Goal: Task Accomplishment & Management: Use online tool/utility

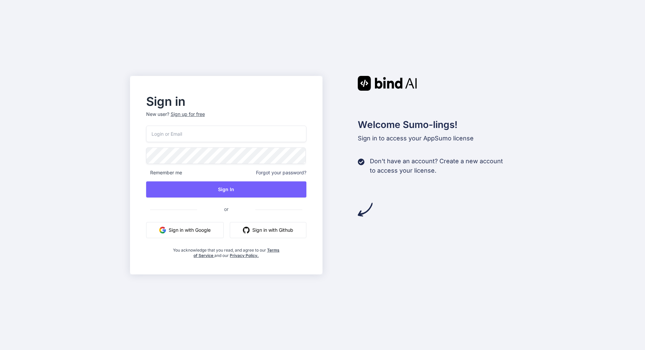
click at [221, 130] on input "email" at bounding box center [226, 134] width 160 height 16
type input "d"
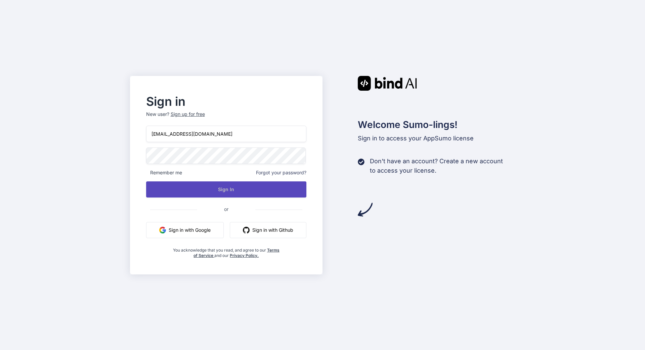
click at [249, 187] on button "Sign In" at bounding box center [226, 189] width 160 height 16
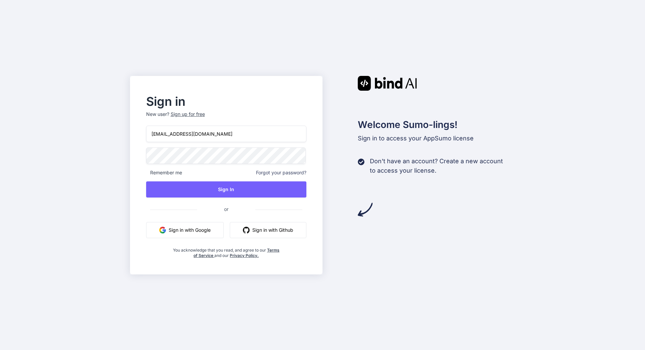
drag, startPoint x: 162, startPoint y: 135, endPoint x: 113, endPoint y: 147, distance: 50.9
click at [146, 142] on input "info@waveloc.com" at bounding box center [226, 134] width 160 height 16
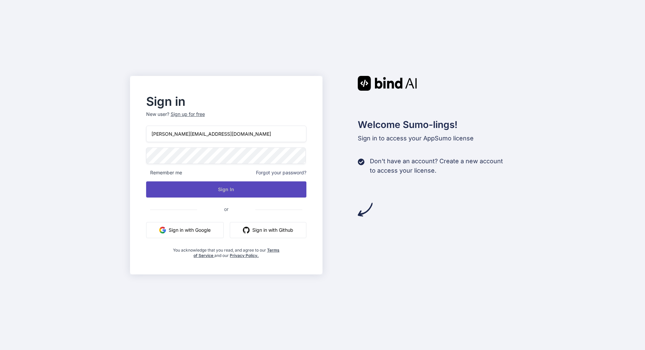
type input "denis.dorigo@waveloc.com"
click at [223, 191] on button "Sign In" at bounding box center [226, 189] width 160 height 16
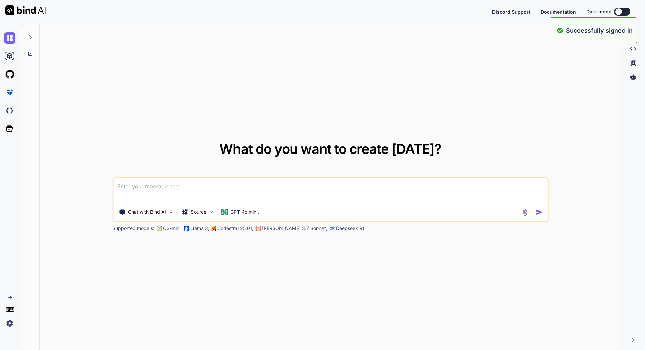
type textarea "x"
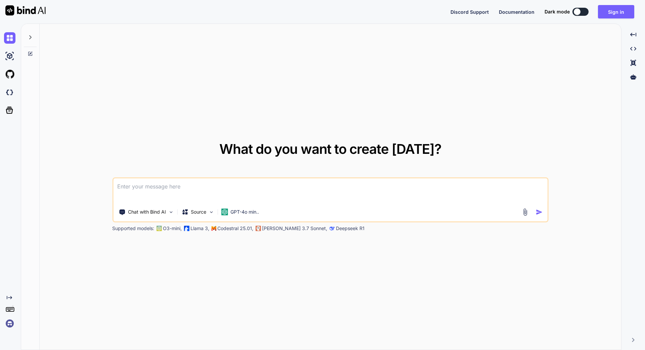
click at [525, 209] on img at bounding box center [525, 212] width 8 height 8
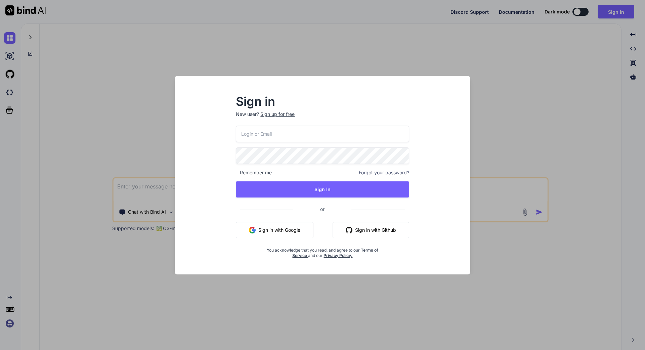
drag, startPoint x: 577, startPoint y: 68, endPoint x: 574, endPoint y: 62, distance: 6.8
click at [574, 62] on div "Sign in New user? Sign up for free Remember me Forgot your password? Sign In or…" at bounding box center [322, 175] width 645 height 350
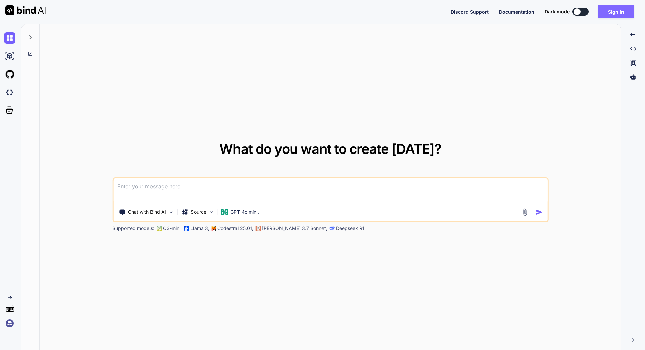
click at [618, 11] on button "Sign in" at bounding box center [616, 11] width 36 height 13
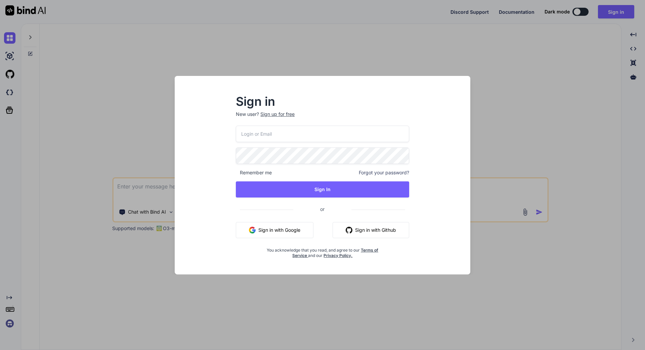
click at [325, 133] on input "email" at bounding box center [322, 134] width 173 height 16
type input "denis.dorigo@waveloc.com"
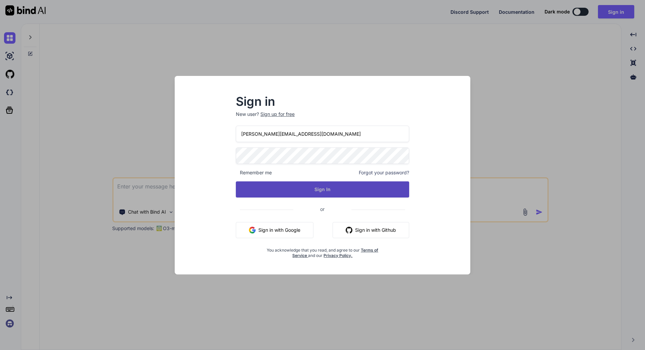
click at [325, 191] on button "Sign In" at bounding box center [322, 189] width 173 height 16
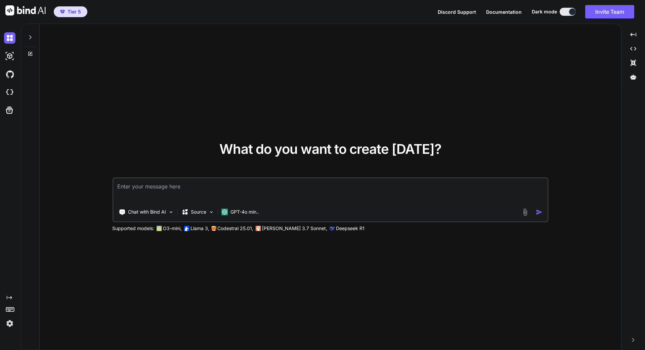
click at [523, 211] on img at bounding box center [525, 212] width 8 height 8
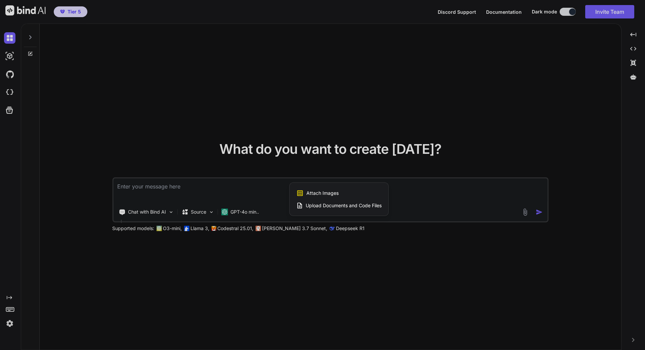
click at [318, 205] on span "Upload Documents and Code Files" at bounding box center [343, 205] width 76 height 7
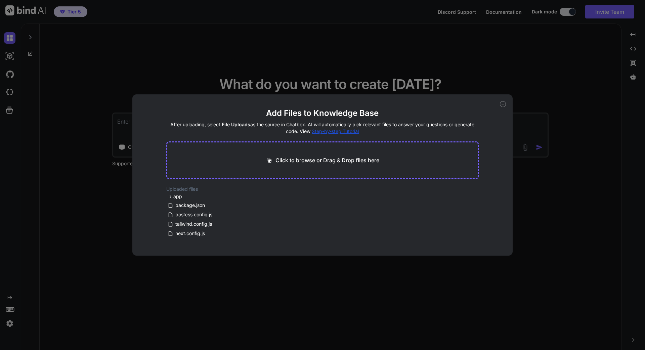
click at [300, 156] on div "Click to browse or Drag & Drop files here" at bounding box center [322, 160] width 313 height 38
click at [280, 164] on div "Click to browse or Drag & Drop files here" at bounding box center [322, 160] width 313 height 38
click at [502, 103] on icon at bounding box center [503, 104] width 6 height 6
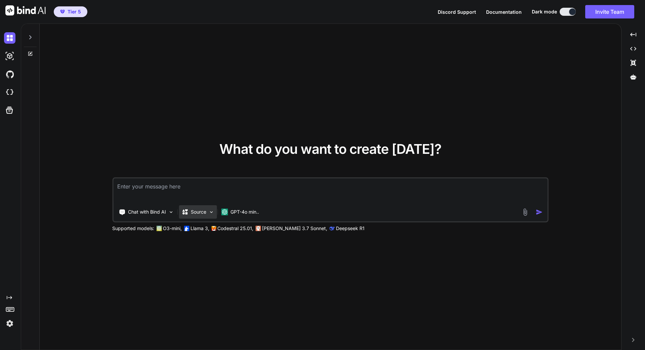
click at [205, 215] on div "Source" at bounding box center [198, 211] width 38 height 13
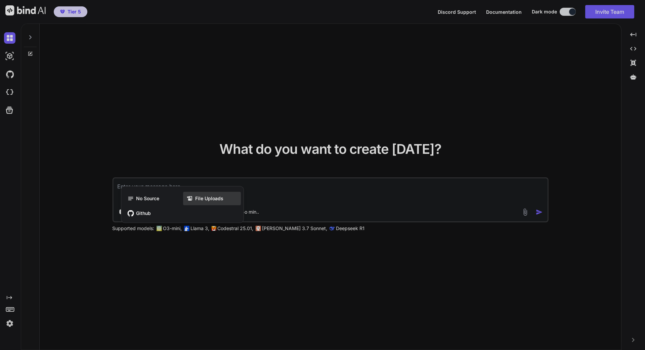
click at [202, 197] on span "File Uploads" at bounding box center [209, 198] width 28 height 7
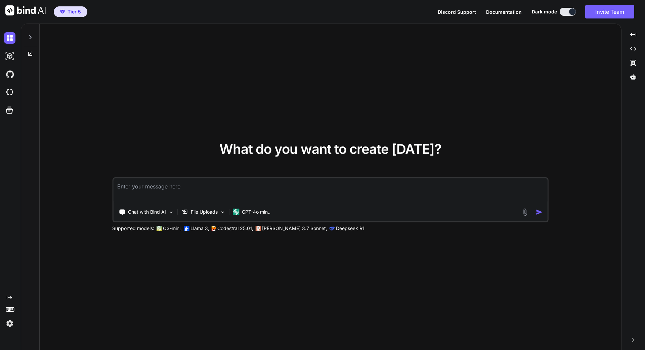
click at [524, 211] on img at bounding box center [525, 212] width 8 height 8
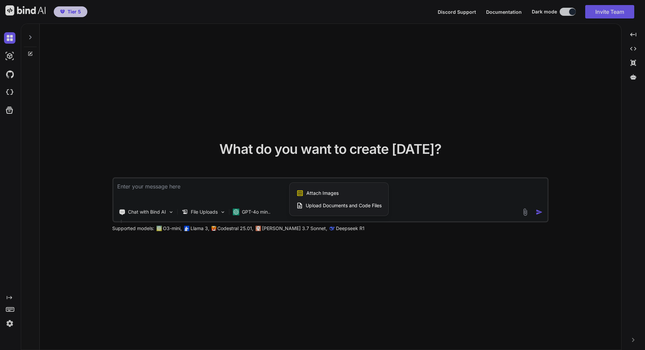
click at [175, 193] on div at bounding box center [322, 175] width 645 height 350
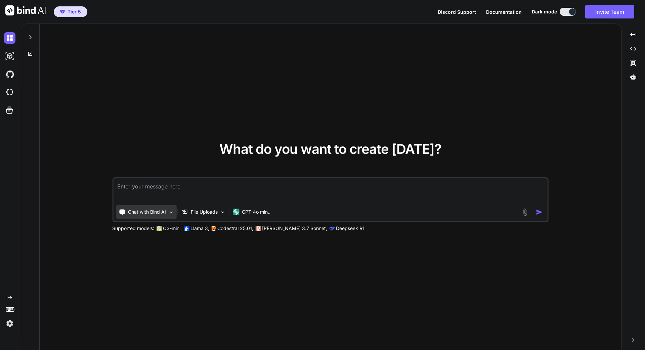
click at [166, 214] on div "Chat with Bind AI" at bounding box center [146, 211] width 60 height 13
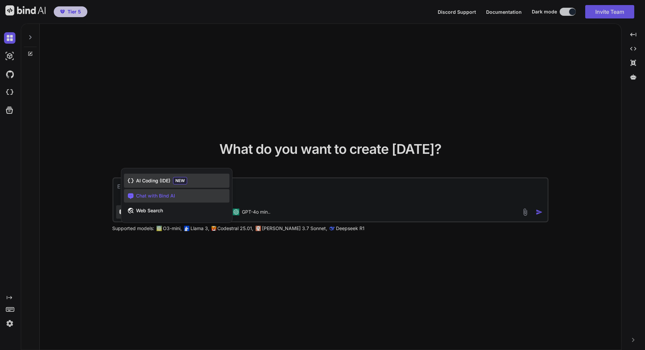
click at [155, 180] on span "AI Coding (IDE)" at bounding box center [153, 180] width 34 height 7
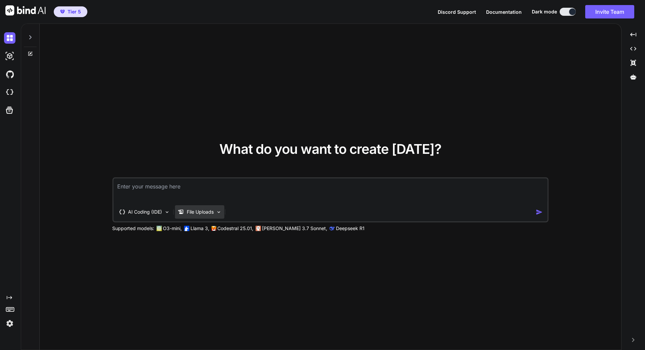
click at [204, 215] on div "File Uploads" at bounding box center [199, 211] width 49 height 13
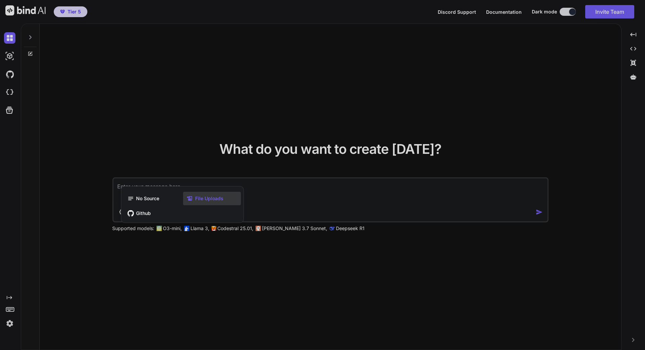
click at [206, 199] on span "File Uploads" at bounding box center [209, 198] width 28 height 7
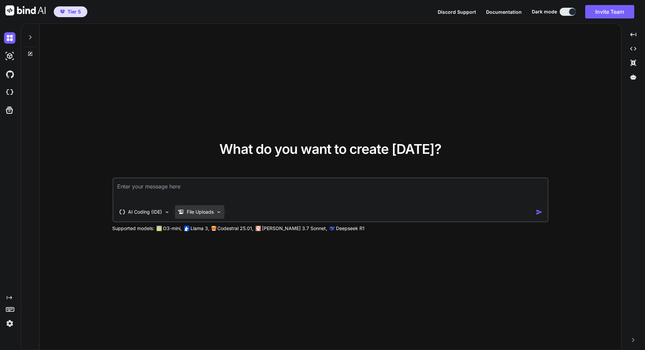
click at [181, 211] on icon at bounding box center [180, 211] width 7 height 7
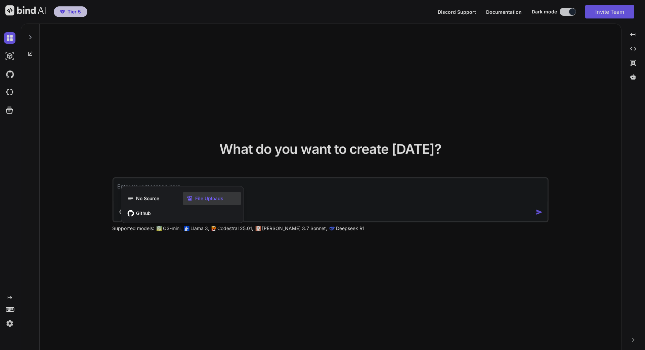
click at [216, 200] on span "File Uploads" at bounding box center [209, 198] width 28 height 7
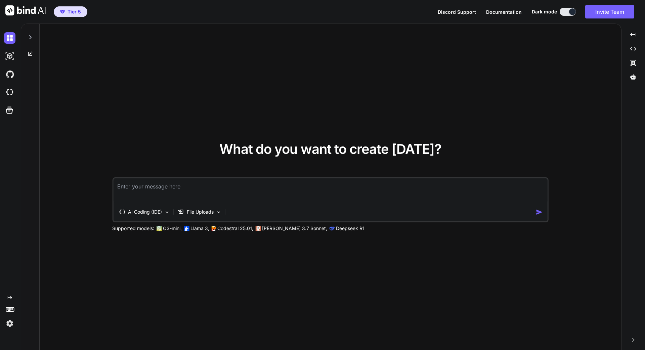
click at [266, 201] on textarea at bounding box center [330, 190] width 434 height 25
click at [221, 197] on textarea at bounding box center [330, 190] width 434 height 25
click at [169, 210] on img at bounding box center [167, 212] width 6 height 6
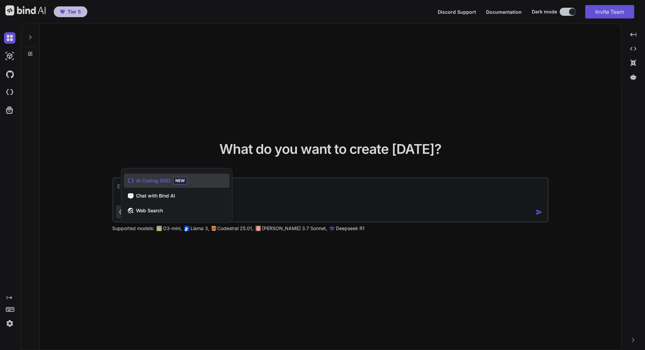
click at [302, 196] on div at bounding box center [322, 175] width 645 height 350
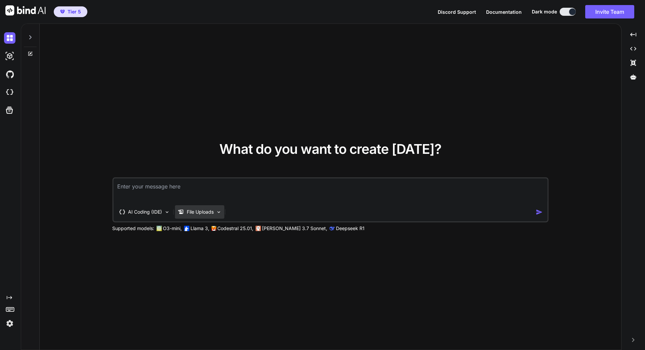
click at [199, 213] on p "File Uploads" at bounding box center [200, 211] width 27 height 7
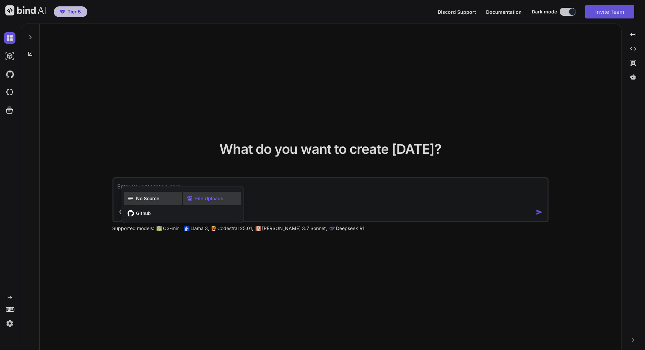
click at [142, 198] on span "No Source" at bounding box center [147, 198] width 23 height 7
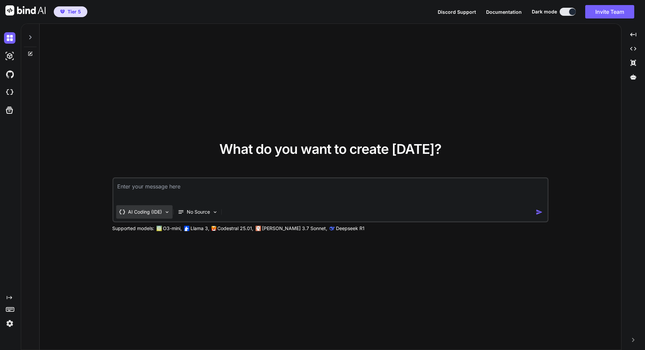
click at [161, 214] on p "AI Coding (IDE)" at bounding box center [145, 211] width 34 height 7
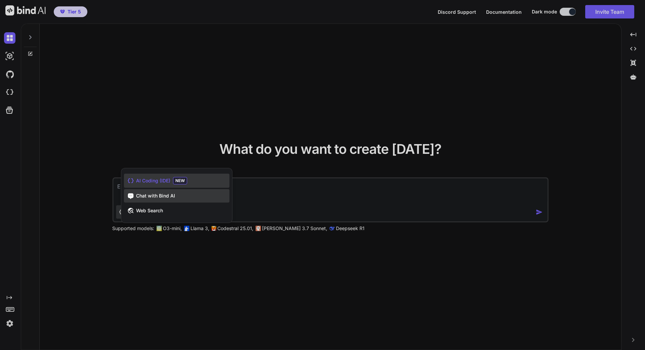
click at [160, 196] on span "Chat with Bind AI" at bounding box center [155, 195] width 39 height 7
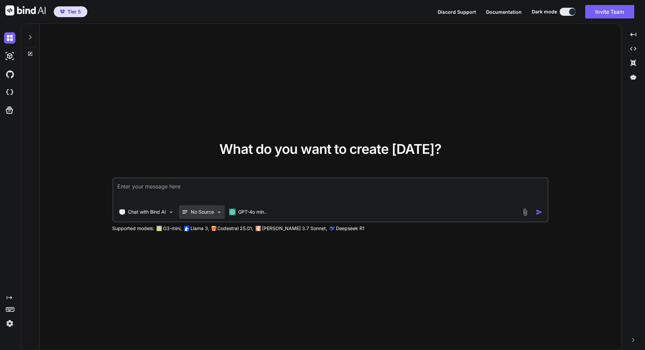
click at [216, 211] on div "No Source" at bounding box center [202, 211] width 46 height 13
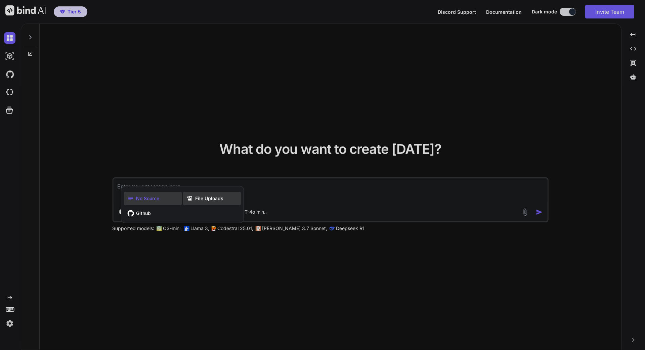
click at [210, 198] on span "File Uploads" at bounding box center [209, 198] width 28 height 7
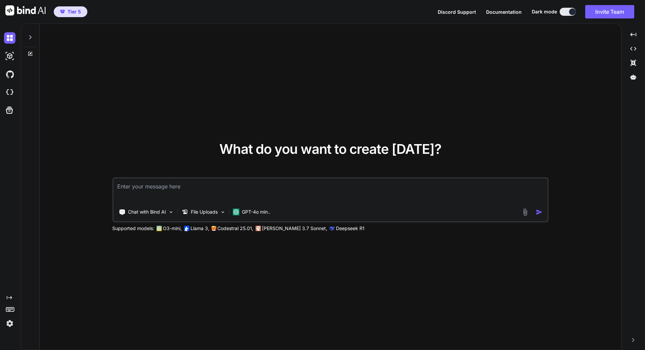
click at [527, 213] on img at bounding box center [525, 212] width 8 height 8
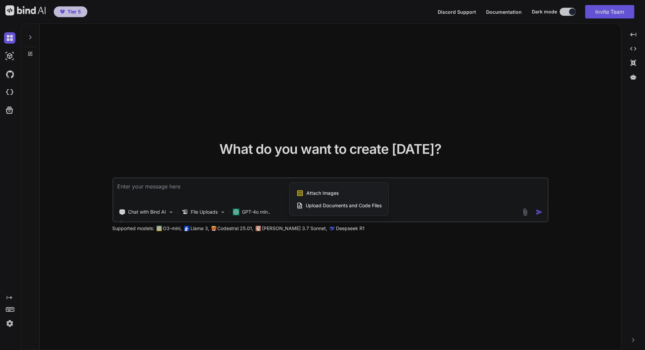
click at [324, 206] on span "Upload Documents and Code Files" at bounding box center [343, 205] width 76 height 7
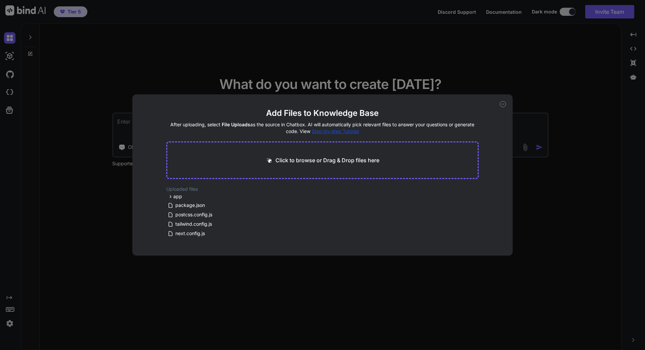
click at [318, 162] on p "Click to browse or Drag & Drop files here" at bounding box center [327, 160] width 104 height 8
click at [501, 106] on icon at bounding box center [503, 104] width 6 height 6
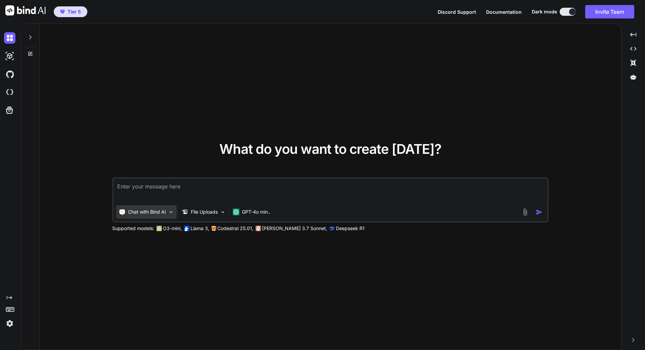
click at [170, 213] on img at bounding box center [171, 212] width 6 height 6
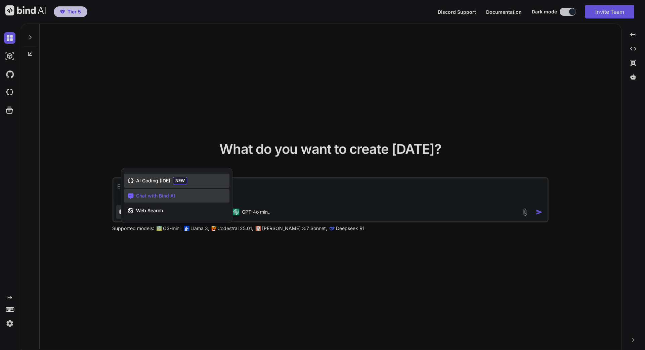
click at [160, 182] on span "AI Coding (IDE)" at bounding box center [153, 180] width 34 height 7
type textarea "x"
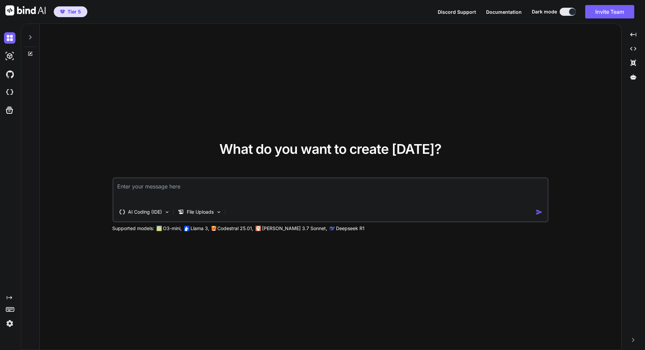
click at [284, 105] on div "What do you want to create today? AI Coding (IDE) File Uploads Supported models…" at bounding box center [330, 187] width 581 height 326
click at [8, 91] on img at bounding box center [9, 92] width 11 height 11
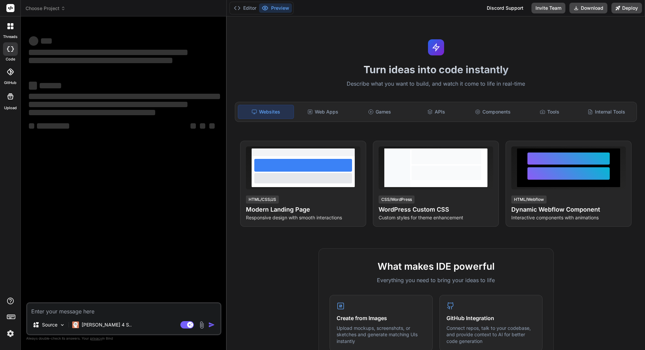
type textarea "x"
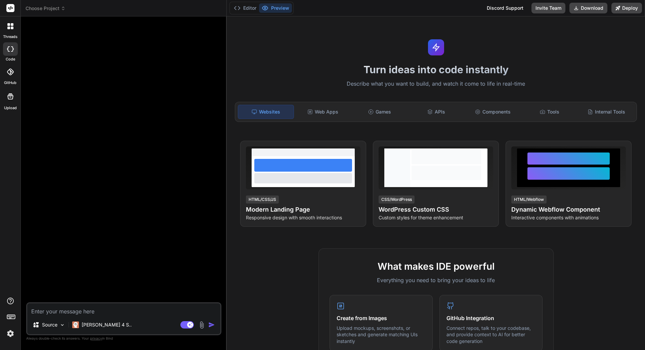
click at [56, 7] on span "Choose Project" at bounding box center [46, 8] width 40 height 7
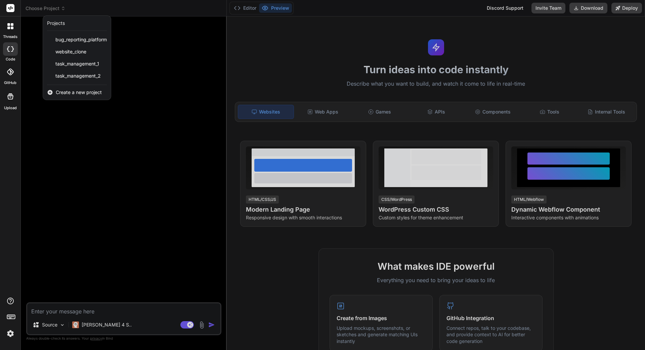
click at [69, 95] on span "Create a new project" at bounding box center [79, 92] width 46 height 7
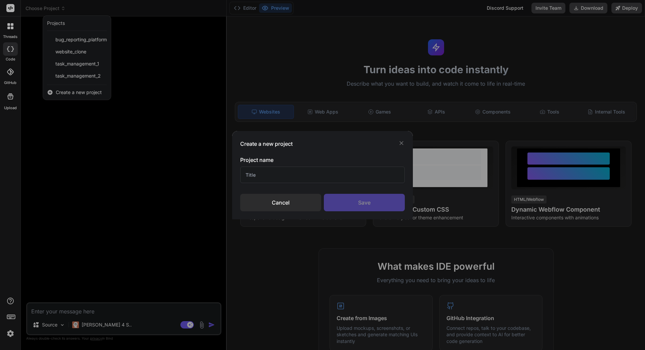
click at [261, 172] on input "text" at bounding box center [322, 175] width 164 height 16
type input "Traccar"
click at [356, 203] on div "Save" at bounding box center [364, 202] width 81 height 17
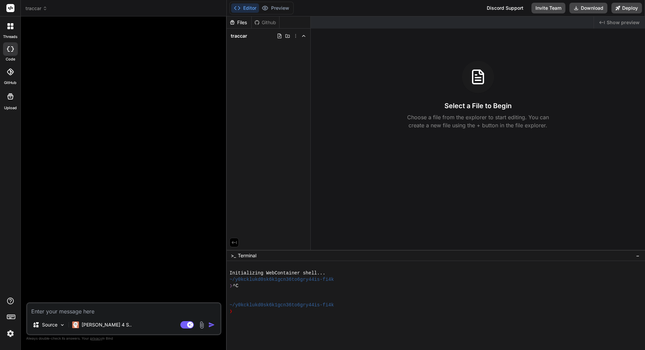
click at [202, 327] on img at bounding box center [202, 325] width 8 height 8
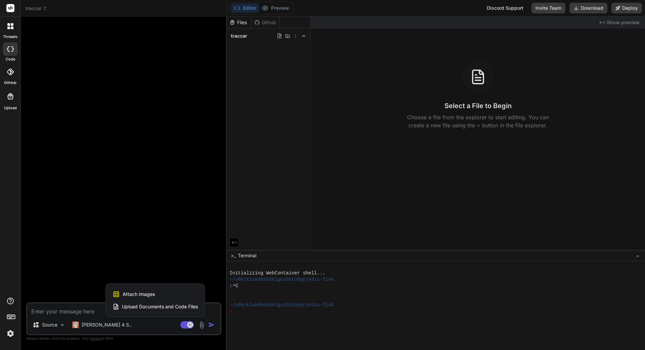
click at [168, 308] on span "Upload Documents and Code Files" at bounding box center [160, 306] width 76 height 7
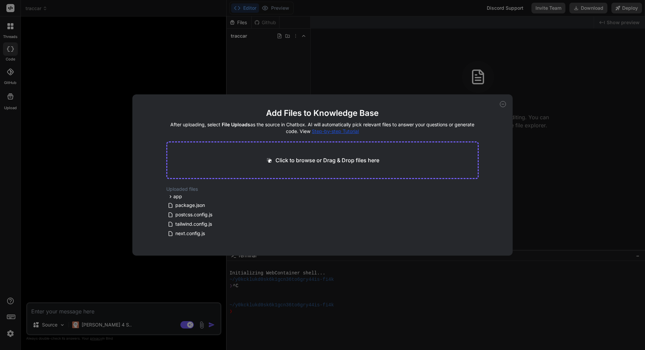
click at [317, 160] on p "Click to browse or Drag & Drop files here" at bounding box center [327, 160] width 104 height 8
drag, startPoint x: 501, startPoint y: 104, endPoint x: 500, endPoint y: 107, distance: 3.5
click at [500, 107] on div "Add Files to Knowledge Base After uploading, select File Uploads as the source …" at bounding box center [322, 174] width 380 height 161
click at [502, 104] on icon at bounding box center [503, 104] width 2 height 0
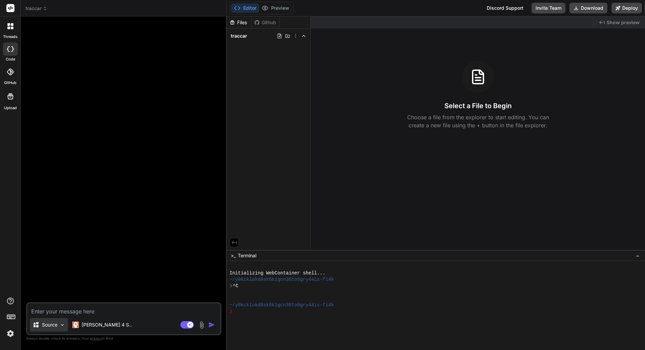
click at [54, 327] on p "Source" at bounding box center [49, 324] width 15 height 7
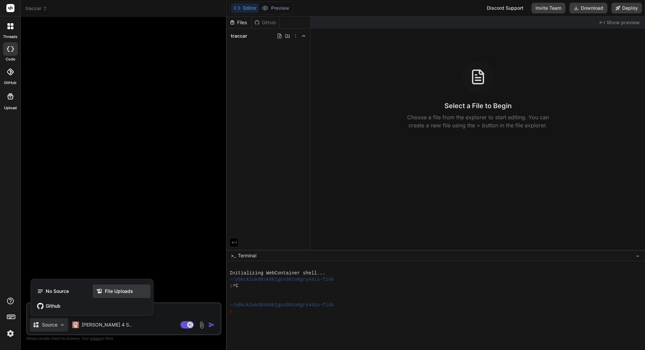
click at [110, 292] on span "File Uploads" at bounding box center [119, 291] width 28 height 7
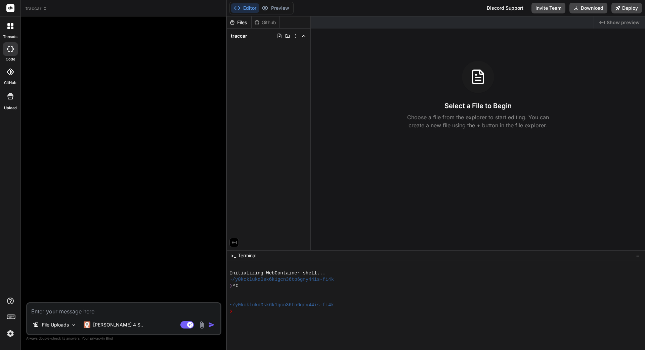
click at [136, 316] on div "File Uploads [PERSON_NAME] 4 S.. Agent Mode. When this toggle is activated, AI …" at bounding box center [123, 318] width 195 height 33
click at [8, 101] on div at bounding box center [10, 96] width 16 height 16
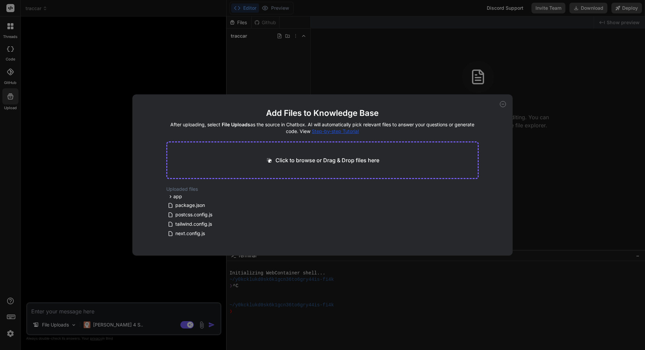
click at [501, 103] on icon at bounding box center [503, 104] width 6 height 6
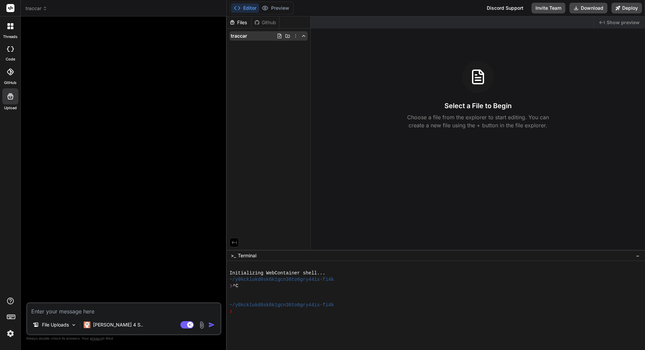
drag, startPoint x: 245, startPoint y: 40, endPoint x: 242, endPoint y: 37, distance: 3.8
click at [242, 37] on span "traccar" at bounding box center [239, 36] width 16 height 7
click at [64, 324] on p "File Uploads" at bounding box center [55, 324] width 27 height 7
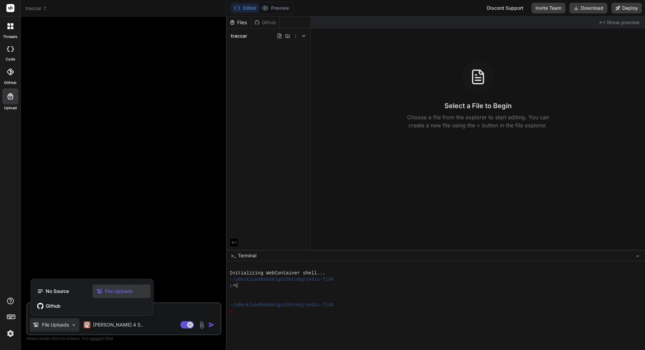
click at [110, 325] on div at bounding box center [322, 175] width 645 height 350
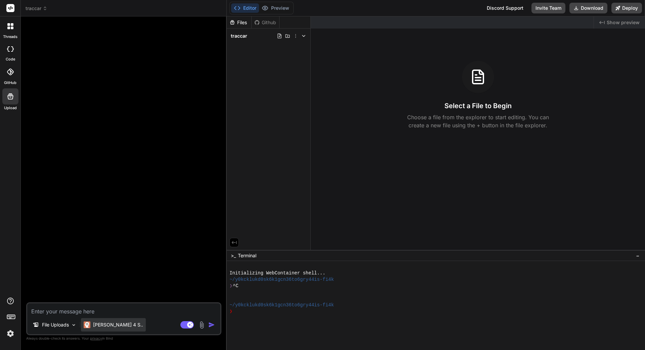
click at [110, 325] on p "[PERSON_NAME] 4 S.." at bounding box center [118, 324] width 50 height 7
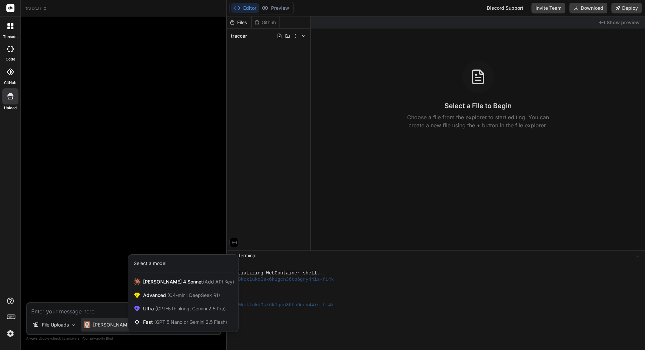
click at [92, 235] on div at bounding box center [322, 175] width 645 height 350
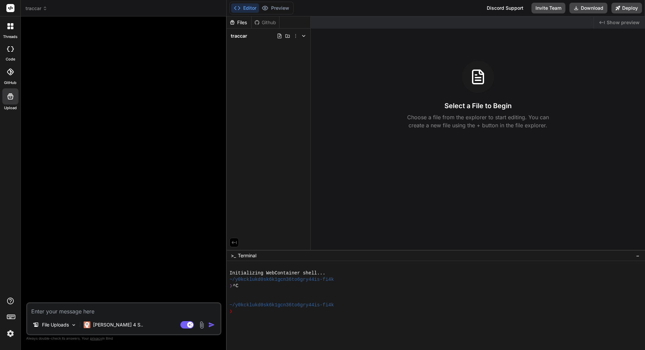
click at [201, 324] on img at bounding box center [202, 325] width 8 height 8
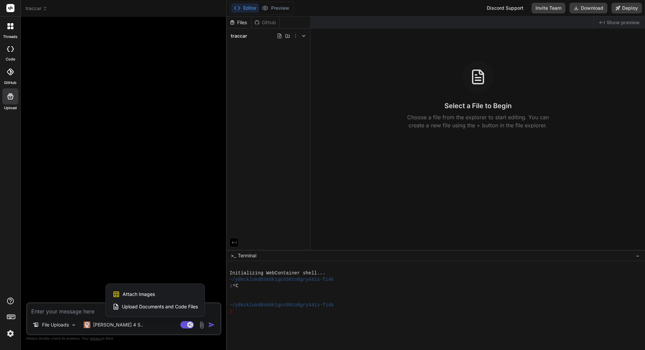
click at [154, 292] on span "Attach Images" at bounding box center [139, 294] width 32 height 7
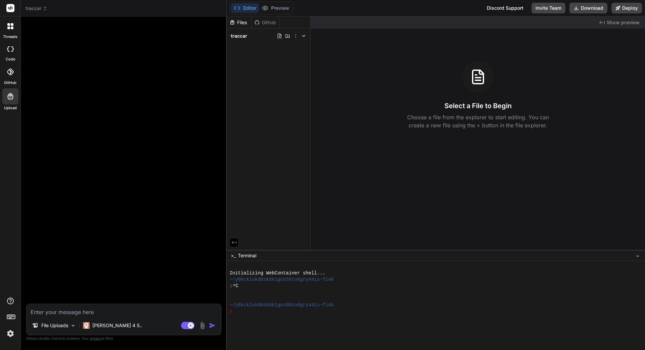
click at [203, 328] on img at bounding box center [202, 326] width 8 height 8
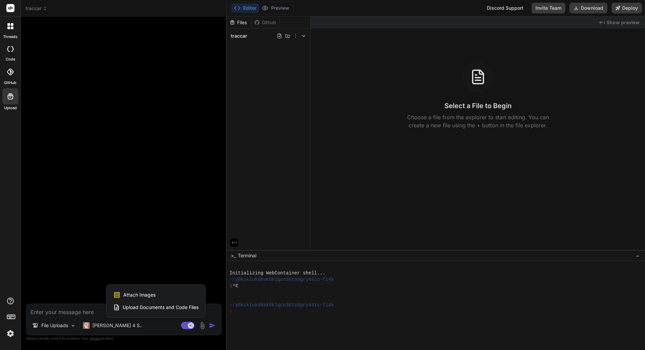
click at [182, 310] on span "Upload Documents and Code Files" at bounding box center [161, 307] width 76 height 7
type textarea "x"
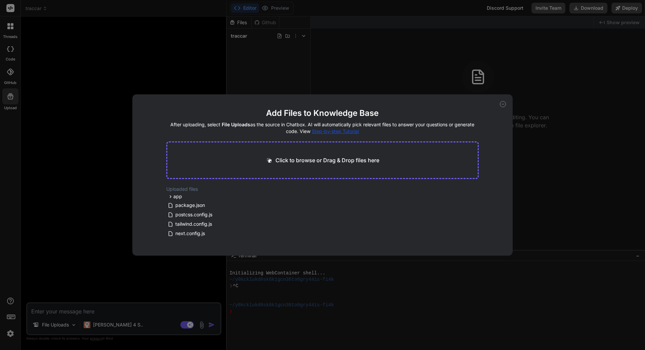
click at [384, 160] on div "Click to browse or Drag & Drop files here" at bounding box center [322, 160] width 313 height 38
click at [292, 160] on p "Click to browse or Drag & Drop files here" at bounding box center [327, 160] width 104 height 8
type input "C:\fakepath\traccar-web.war"
click at [536, 49] on div "Add Files to Knowledge Base After uploading, select File Uploads as the source …" at bounding box center [322, 175] width 645 height 350
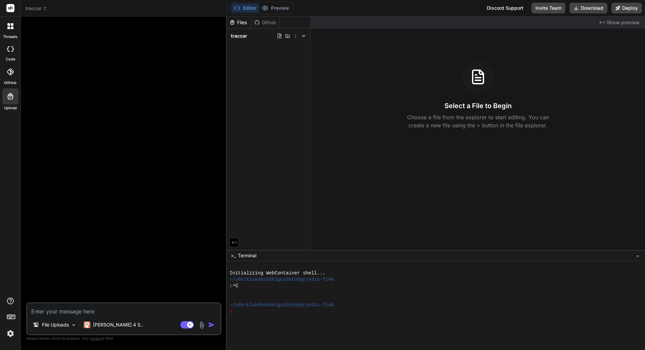
click at [9, 51] on icon at bounding box center [8, 48] width 3 height 5
click at [9, 8] on icon at bounding box center [10, 8] width 5 height 4
click at [55, 312] on textarea at bounding box center [123, 309] width 193 height 12
click at [119, 328] on div "[PERSON_NAME] 4 S.." at bounding box center [113, 324] width 65 height 13
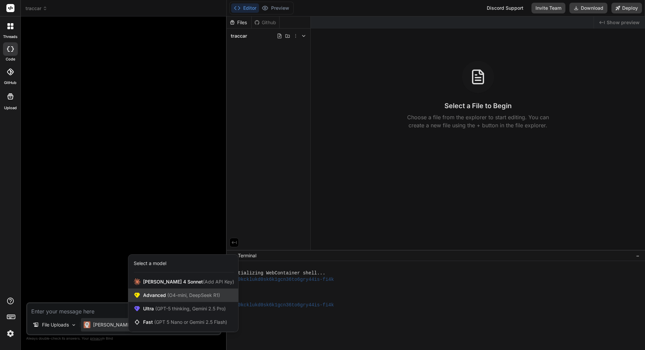
click at [163, 298] on div "Advanced (O4-mini, DeepSeek R1)" at bounding box center [183, 294] width 110 height 13
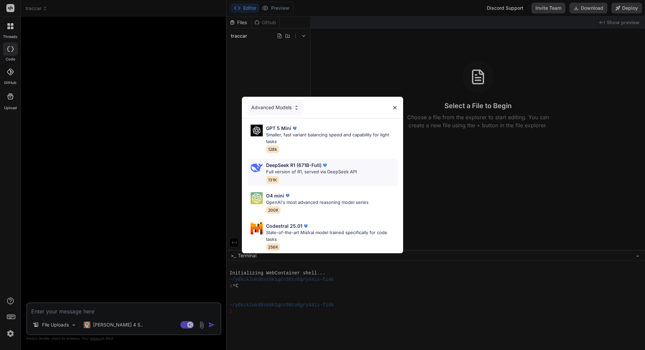
click at [287, 169] on p "Full version of R1, served via DeepSeek API" at bounding box center [311, 172] width 91 height 7
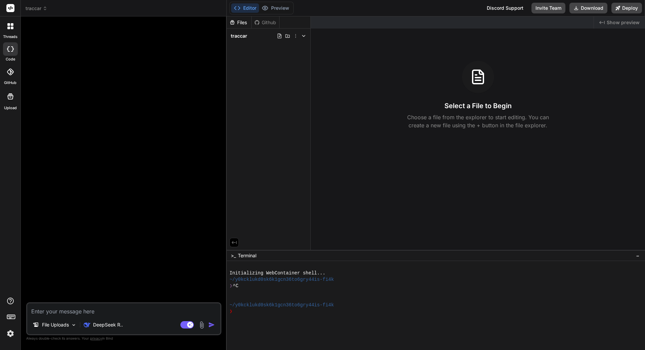
click at [198, 325] on div "Agent Mode. When this toggle is activated, AI automatically makes decisions, re…" at bounding box center [198, 325] width 39 height 8
click at [199, 325] on img at bounding box center [202, 325] width 8 height 8
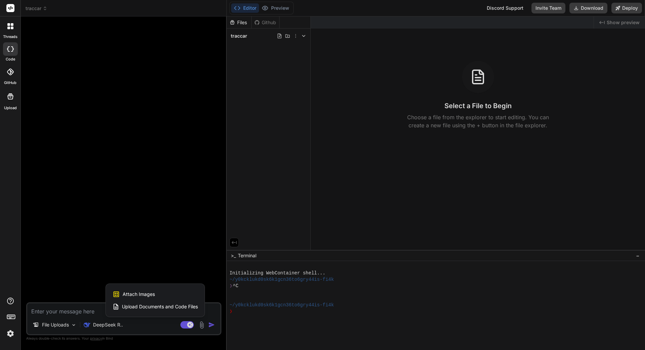
click at [153, 328] on div at bounding box center [322, 175] width 645 height 350
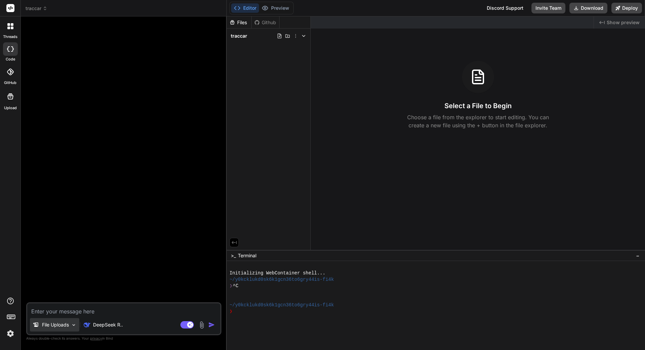
click at [67, 329] on div "File Uploads" at bounding box center [54, 324] width 49 height 13
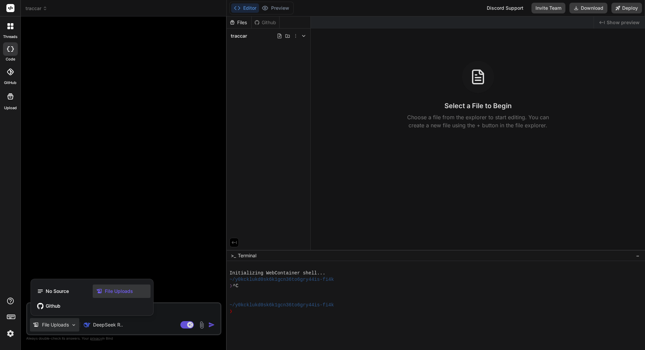
click at [114, 292] on span "File Uploads" at bounding box center [119, 291] width 28 height 7
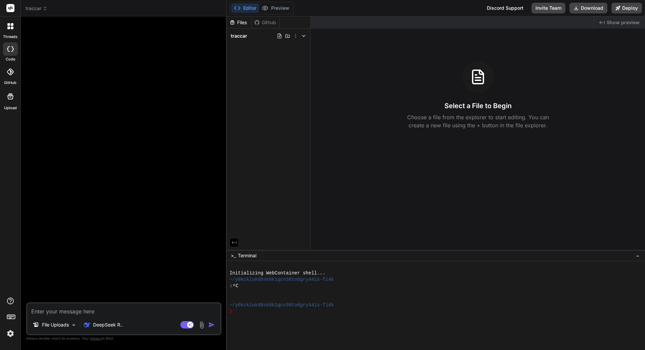
click at [201, 326] on img at bounding box center [202, 325] width 8 height 8
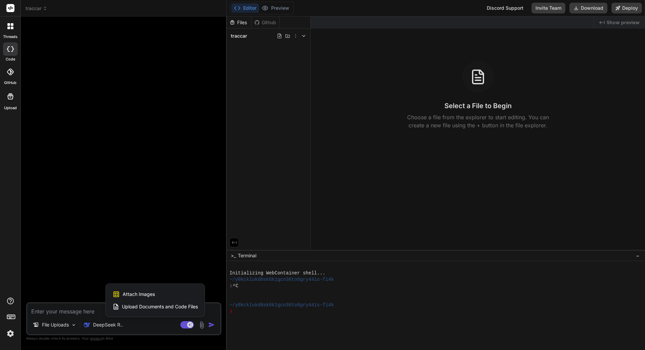
click at [161, 301] on div "Upload Documents and Code Files" at bounding box center [154, 306] width 85 height 12
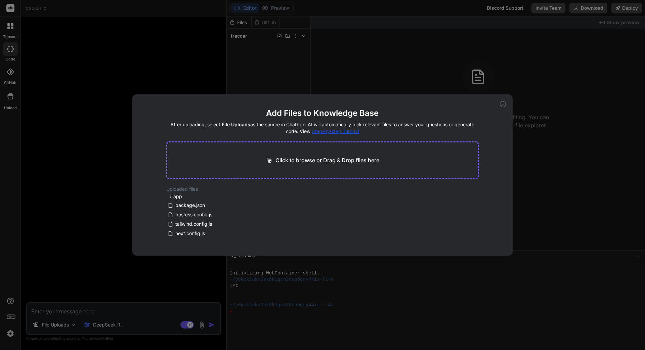
click at [343, 163] on p "Click to browse or Drag & Drop files here" at bounding box center [327, 160] width 104 height 8
click at [501, 104] on icon at bounding box center [503, 104] width 6 height 6
type textarea "x"
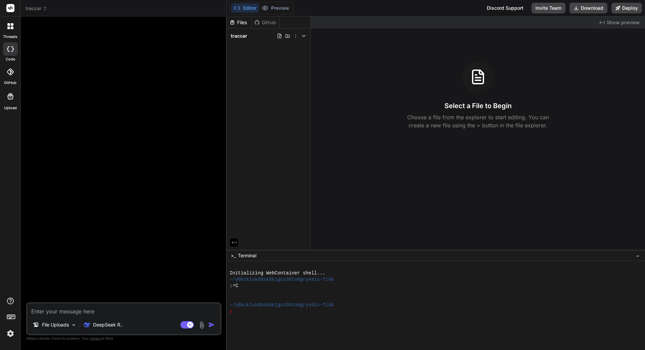
click at [480, 105] on h3 "Select a File to Begin" at bounding box center [477, 105] width 67 height 9
click at [303, 36] on icon at bounding box center [303, 35] width 5 height 5
click at [293, 36] on div at bounding box center [292, 35] width 30 height 5
